Goal: Learn about a topic

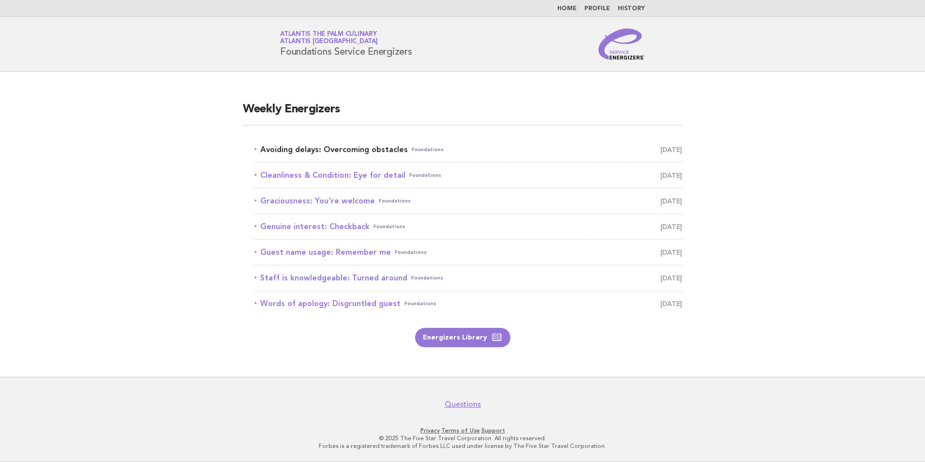
click at [340, 150] on link "Avoiding delays: Overcoming obstacles Foundations October 5" at bounding box center [469, 150] width 428 height 14
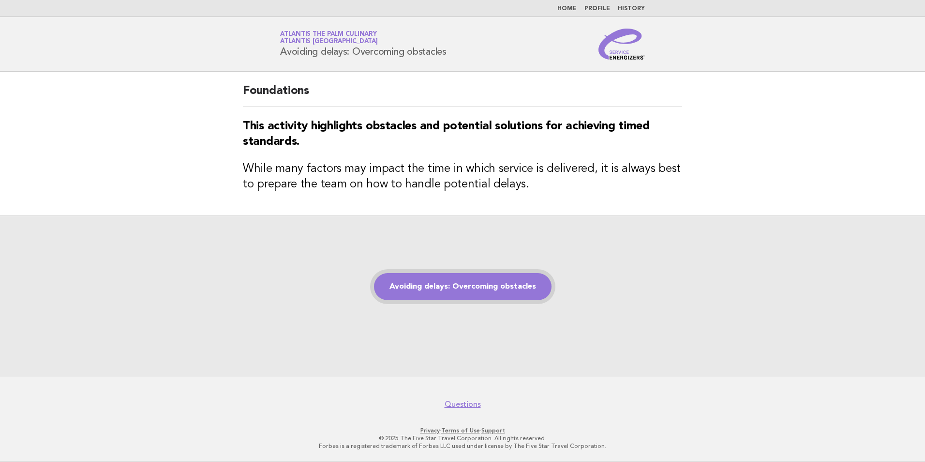
click at [430, 287] on link "Avoiding delays: Overcoming obstacles" at bounding box center [463, 286] width 178 height 27
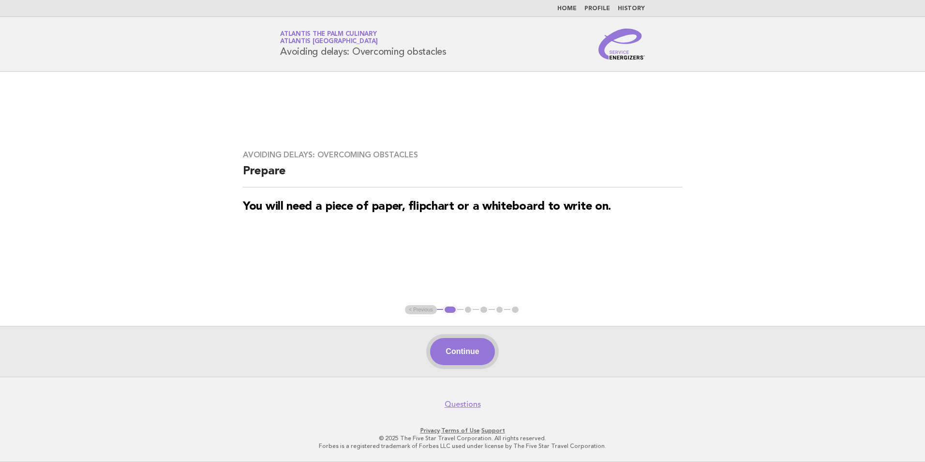
click at [459, 353] on button "Continue" at bounding box center [462, 351] width 64 height 27
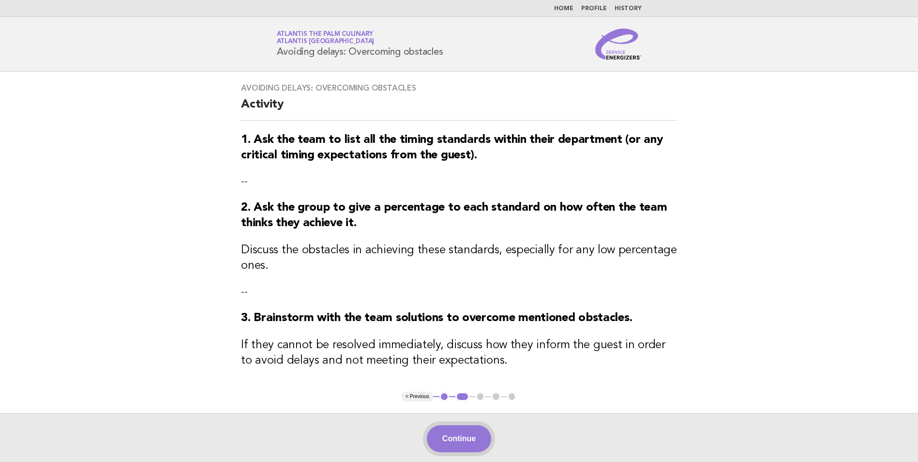
click at [458, 440] on button "Continue" at bounding box center [459, 438] width 64 height 27
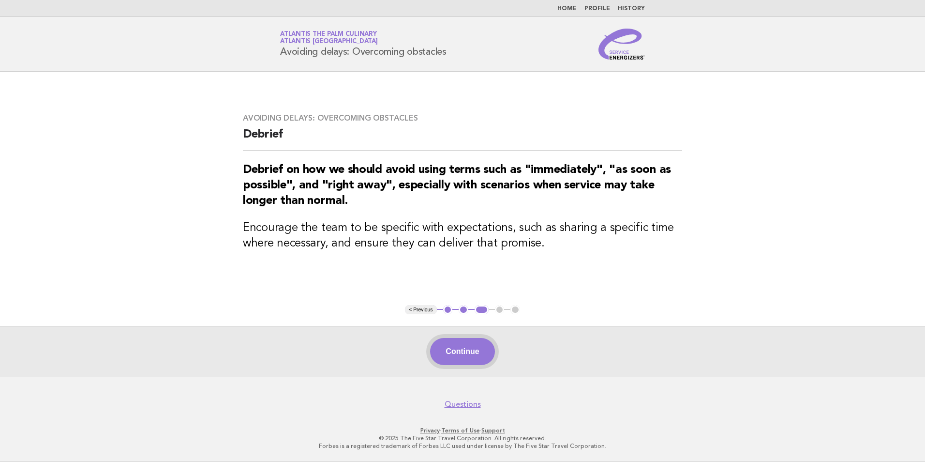
click at [466, 347] on button "Continue" at bounding box center [462, 351] width 64 height 27
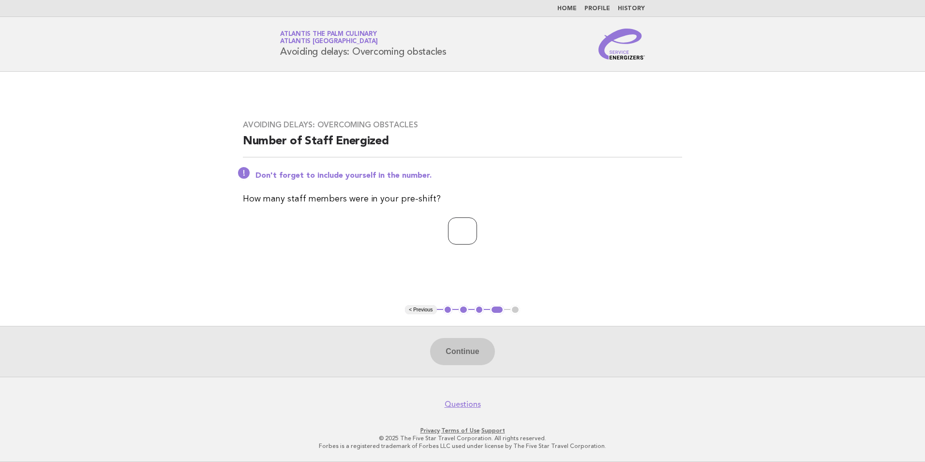
click at [448, 224] on input "number" at bounding box center [462, 230] width 29 height 27
type input "**"
click at [474, 353] on button "Continue" at bounding box center [462, 351] width 64 height 27
